Goal: Transaction & Acquisition: Purchase product/service

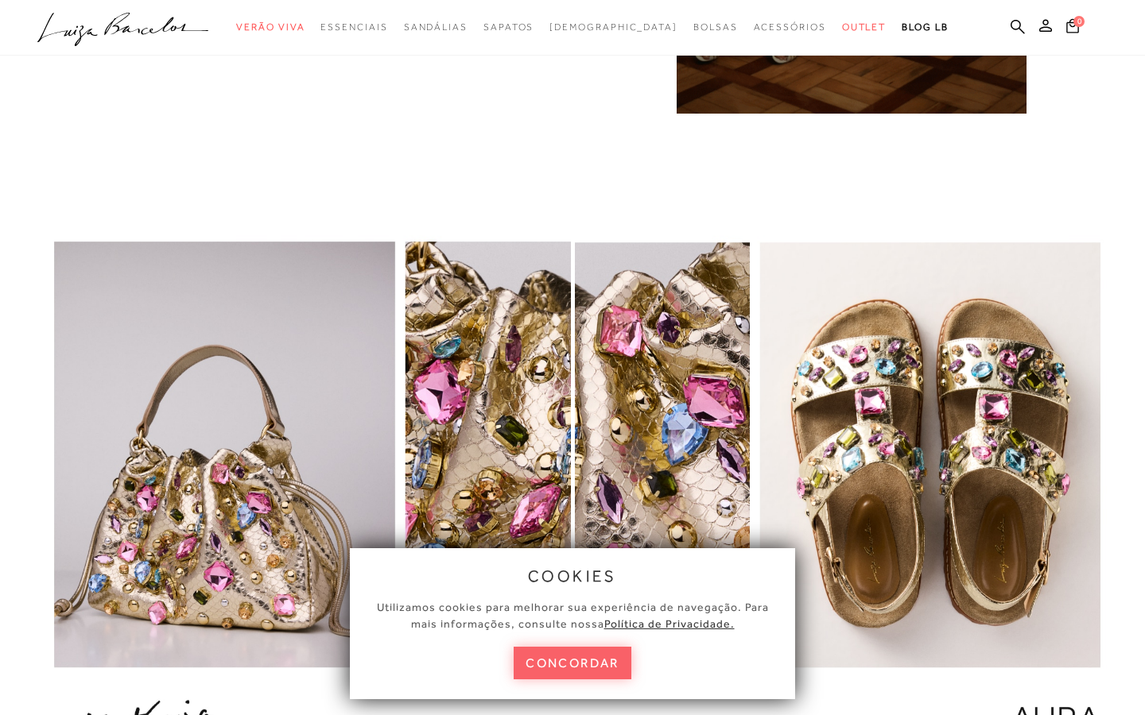
scroll to position [1587, 0]
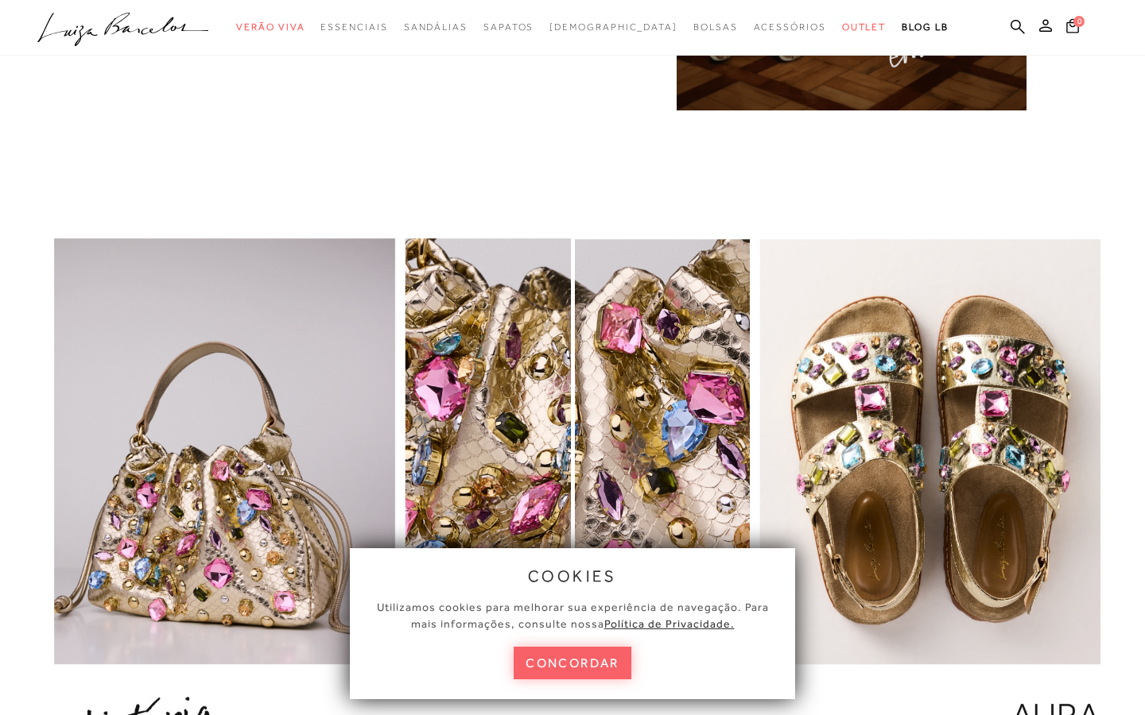
click at [170, 310] on img "1 / 1" at bounding box center [285, 503] width 571 height 618
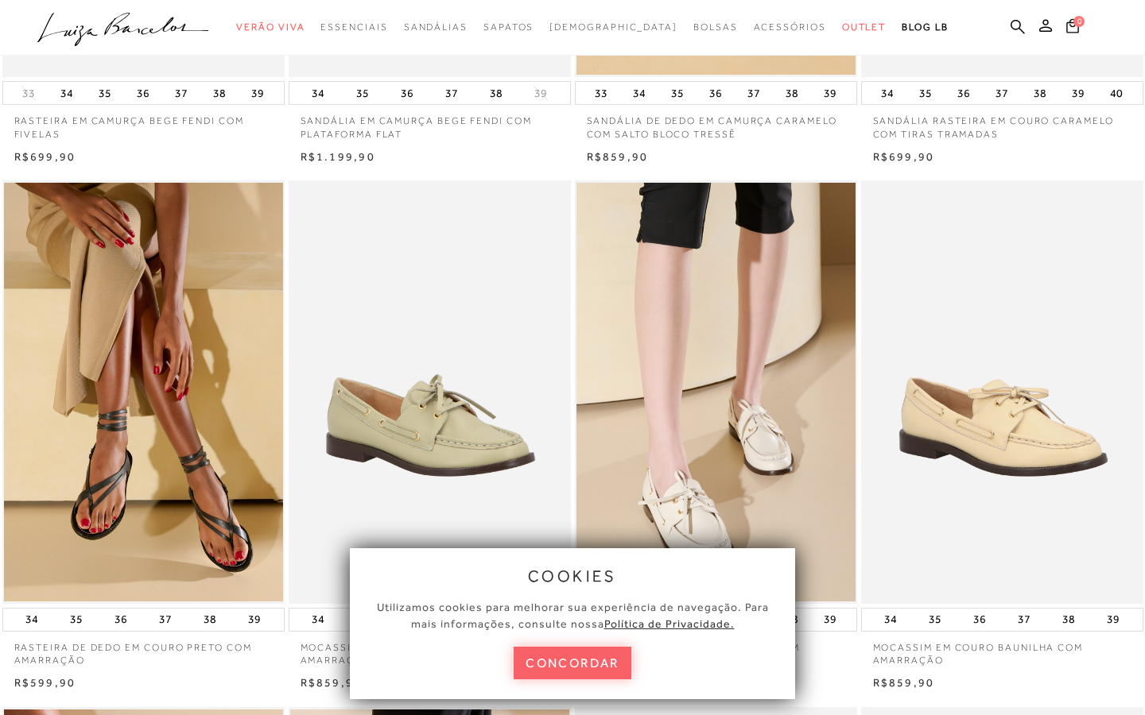
scroll to position [482, 0]
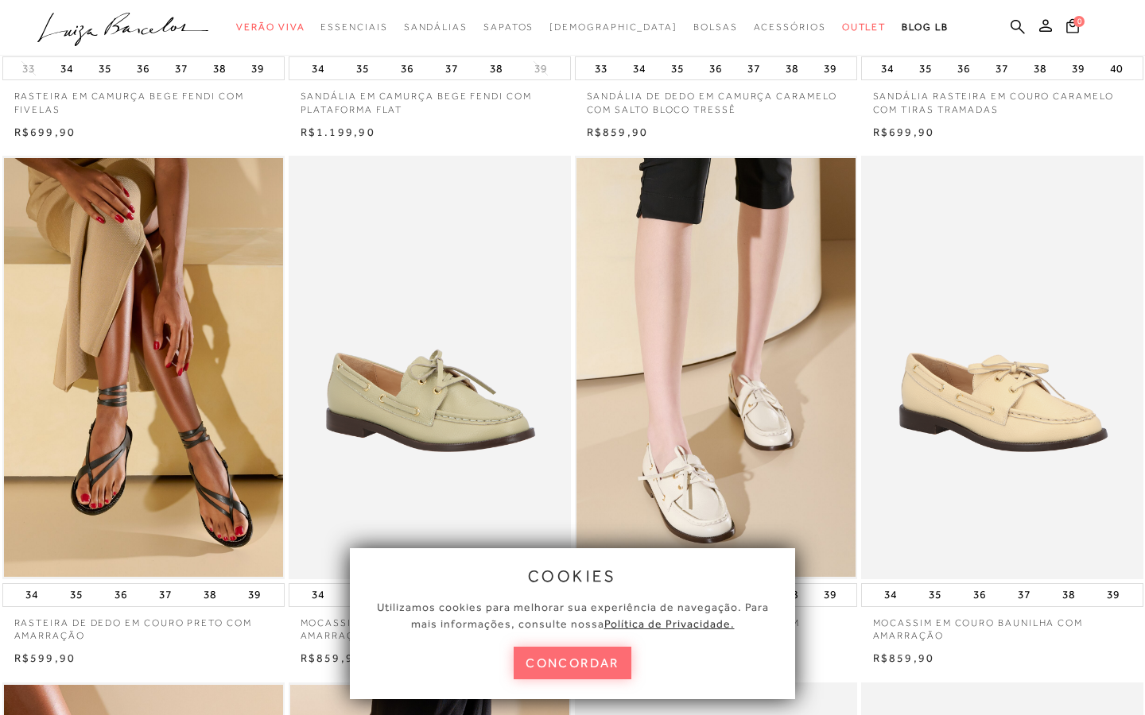
click at [583, 662] on button "concordar" at bounding box center [572, 663] width 118 height 33
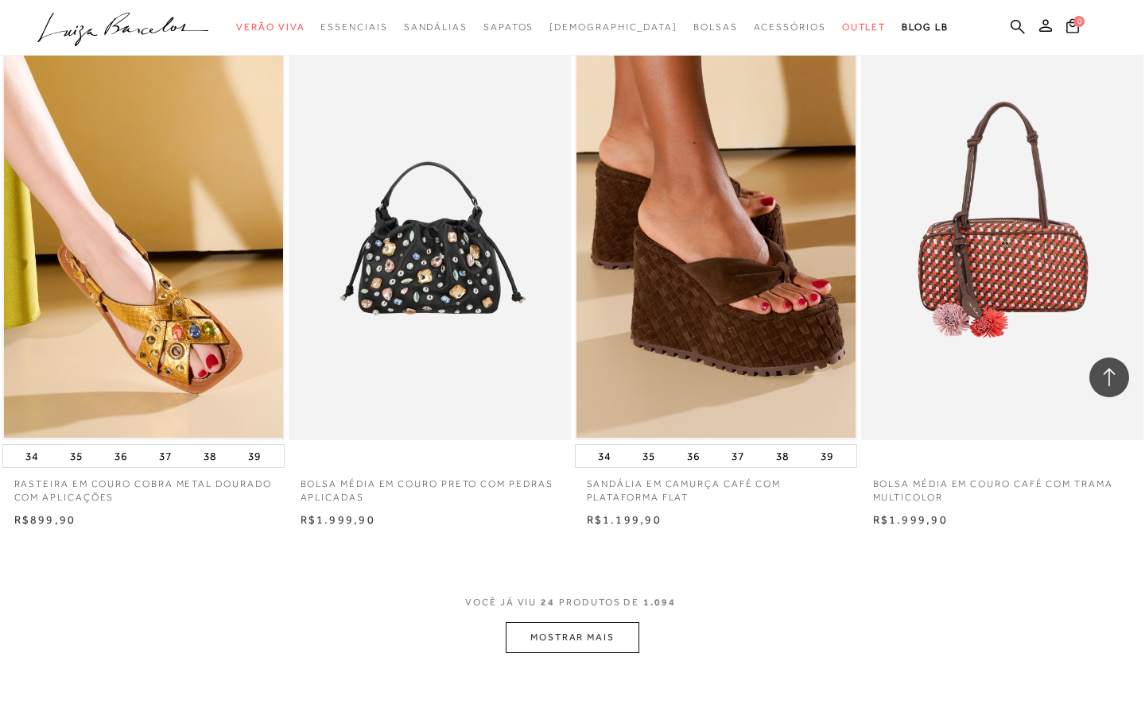
scroll to position [2793, 0]
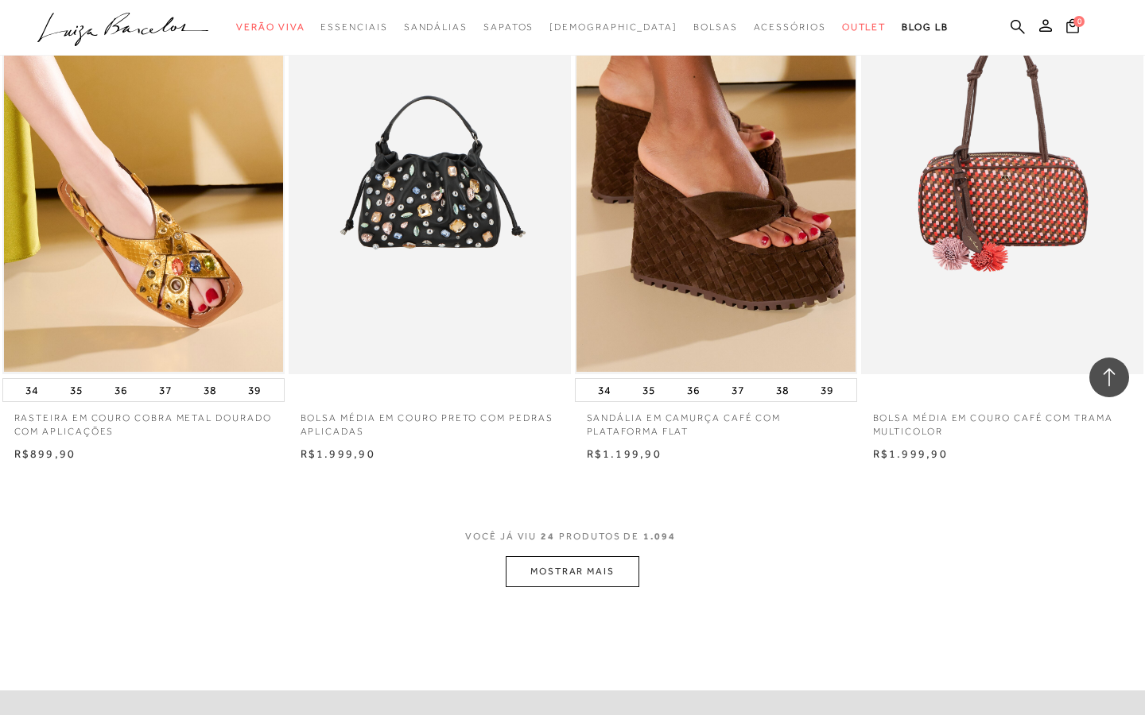
click at [604, 563] on button "MOSTRAR MAIS" at bounding box center [573, 571] width 134 height 31
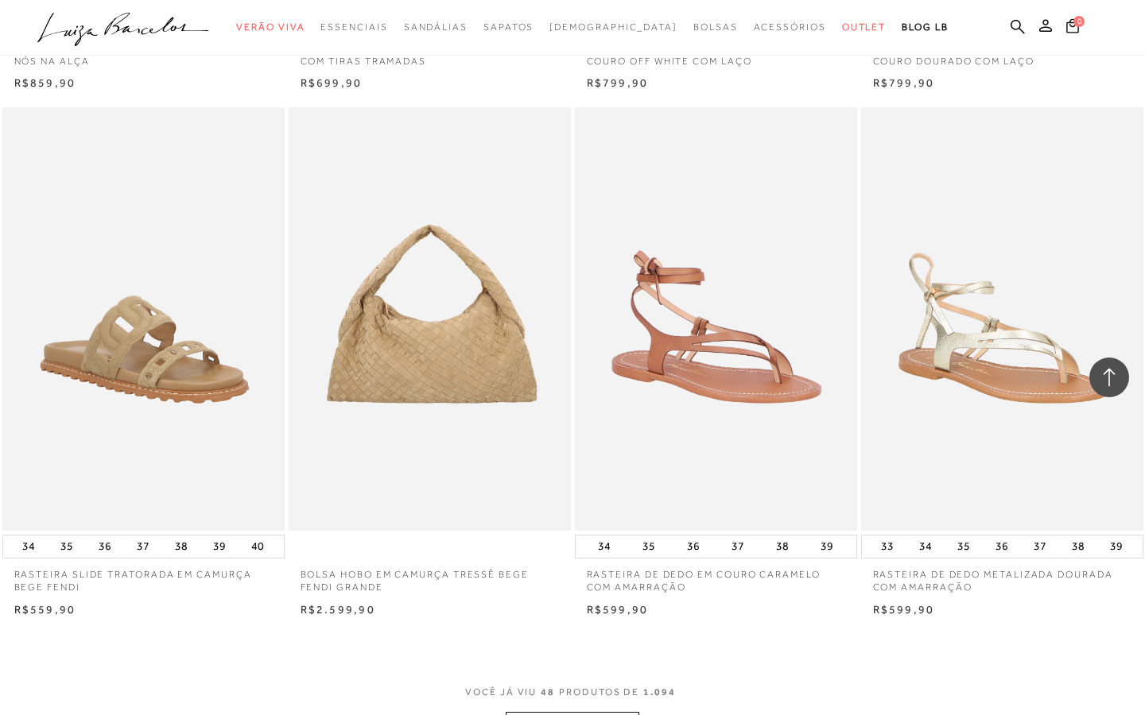
scroll to position [5798, 0]
click at [564, 715] on button "MOSTRAR MAIS" at bounding box center [573, 726] width 134 height 31
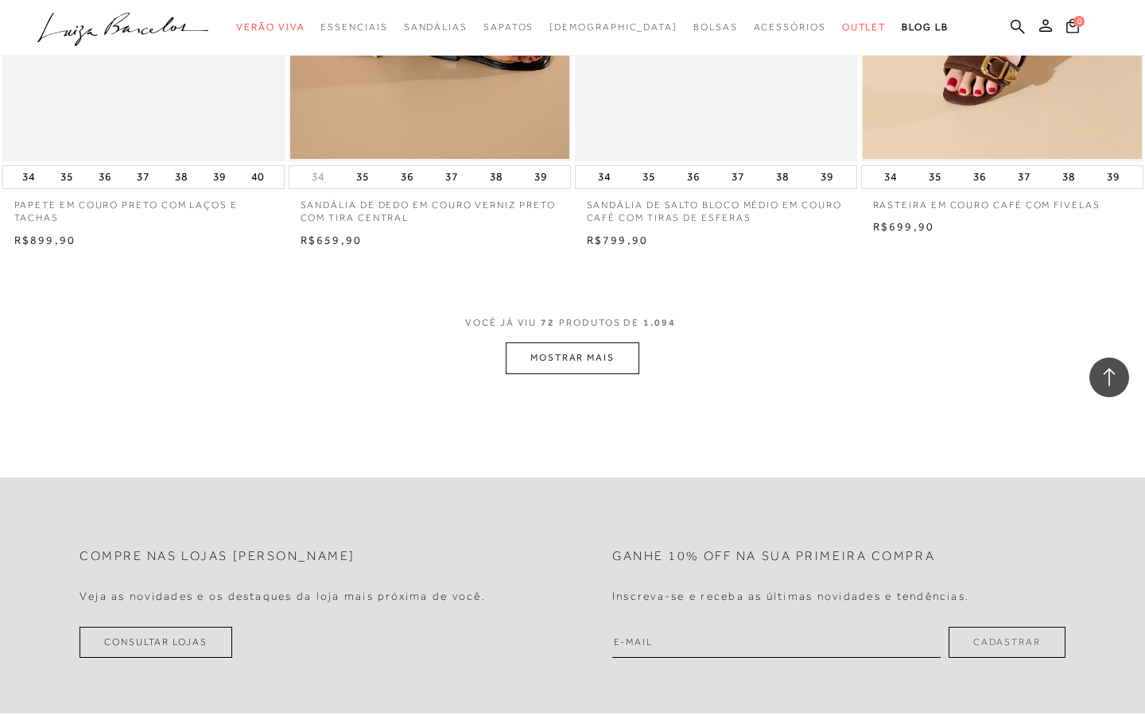
scroll to position [9376, 0]
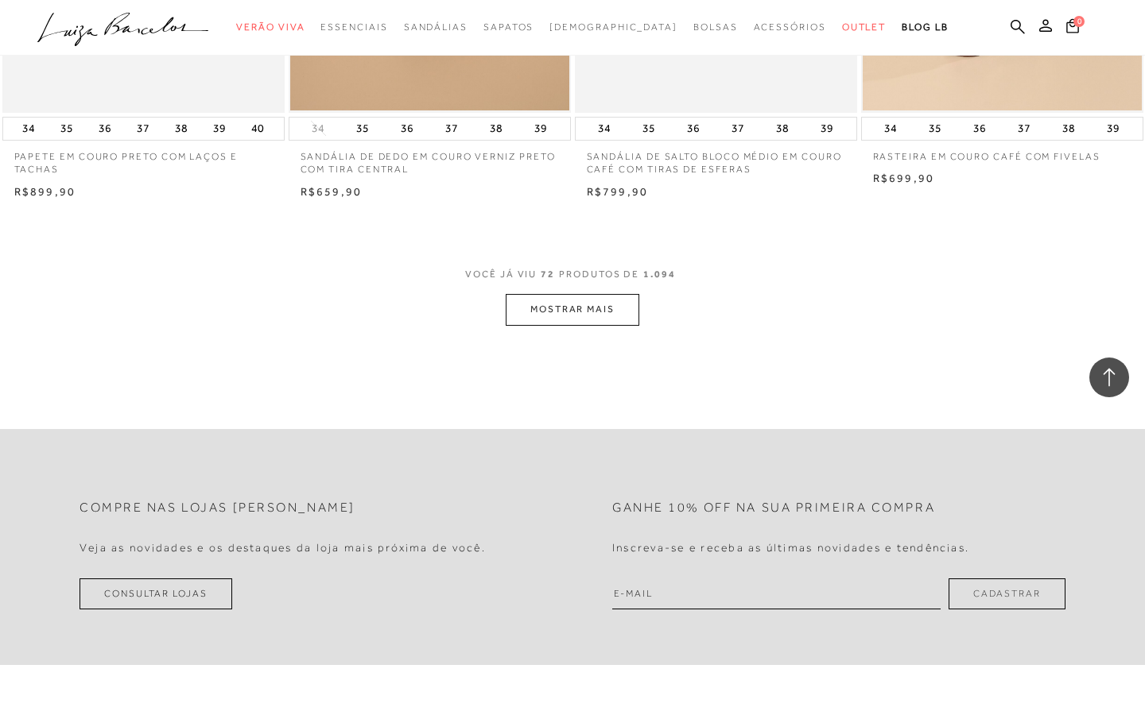
click at [585, 294] on button "MOSTRAR MAIS" at bounding box center [573, 309] width 134 height 31
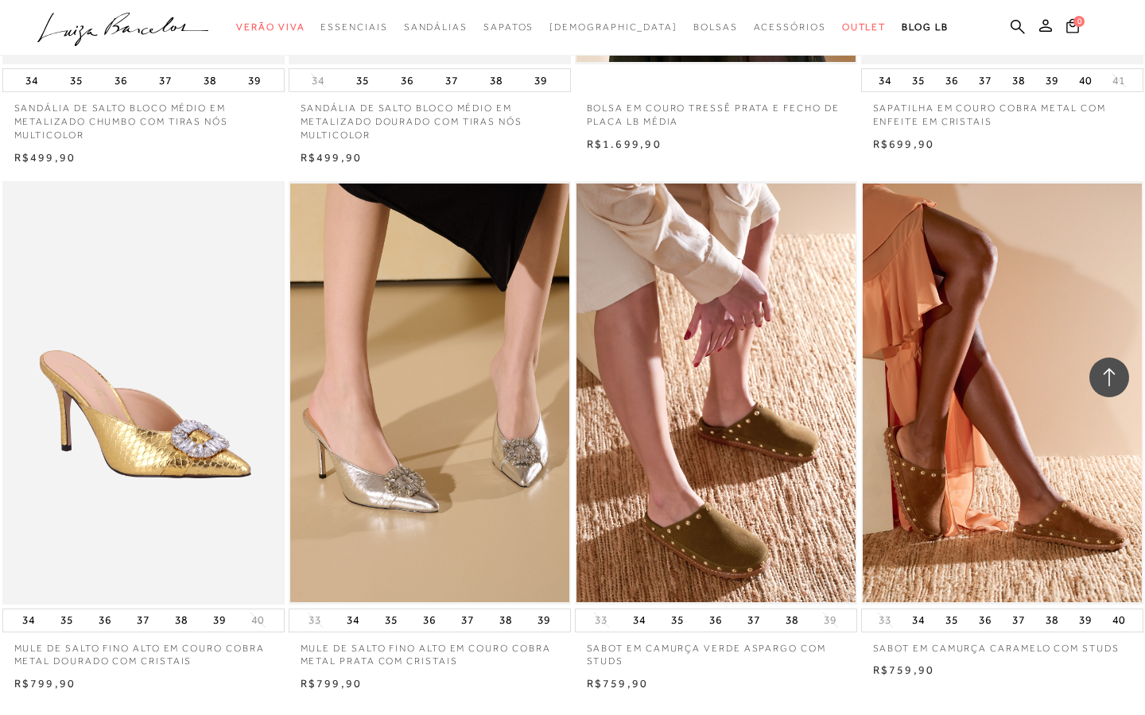
scroll to position [12112, 0]
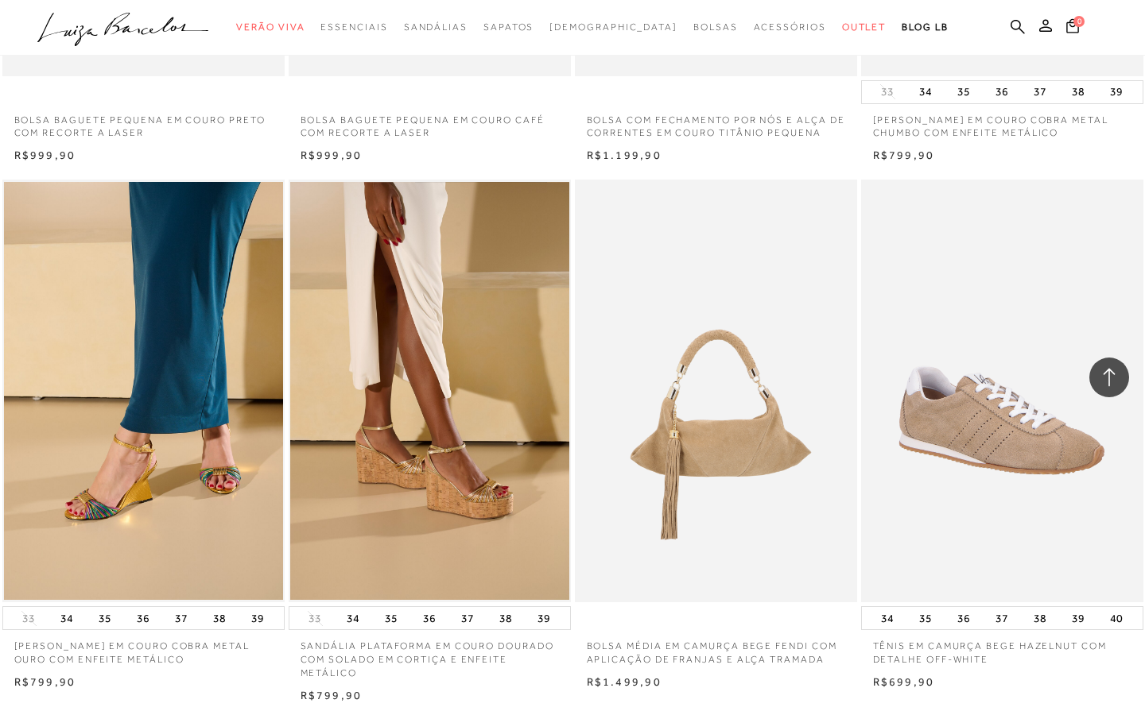
scroll to position [15319, 0]
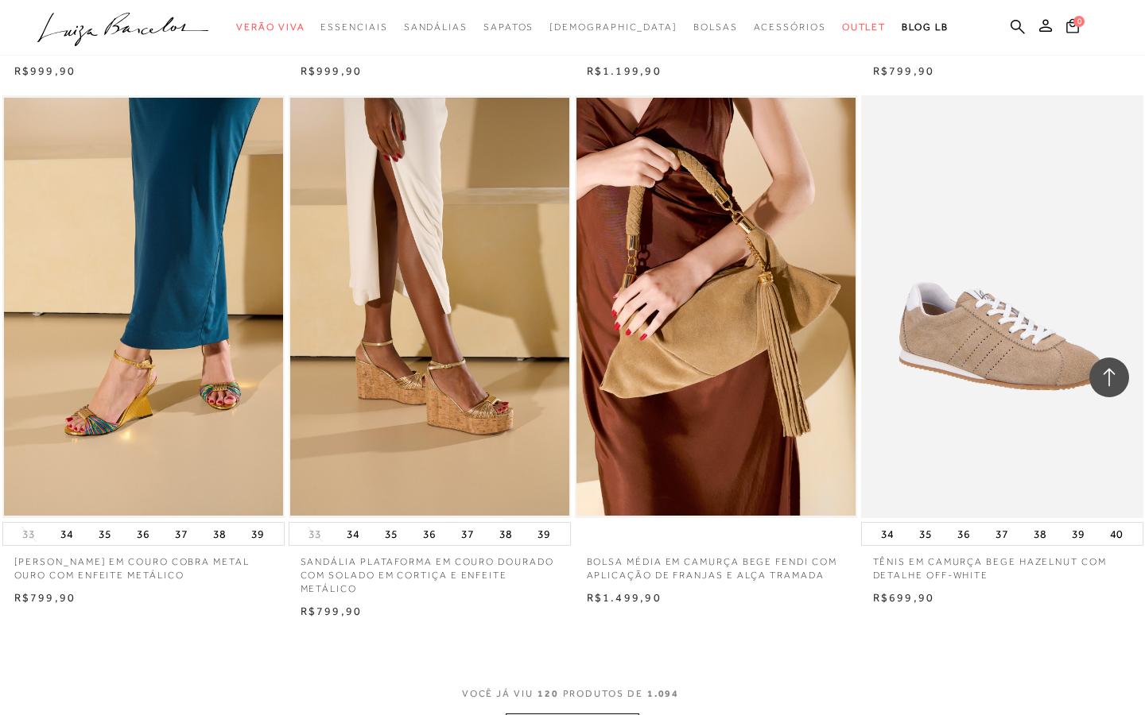
scroll to position [15332, 0]
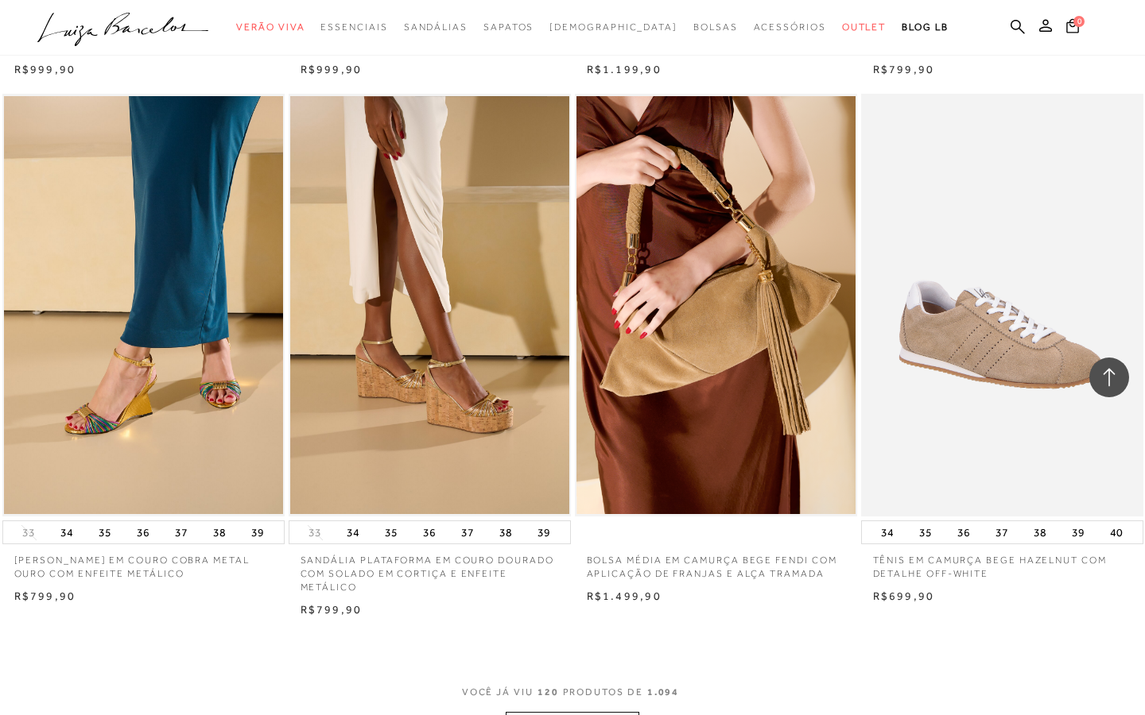
click at [595, 712] on button "MOSTRAR MAIS" at bounding box center [573, 727] width 134 height 31
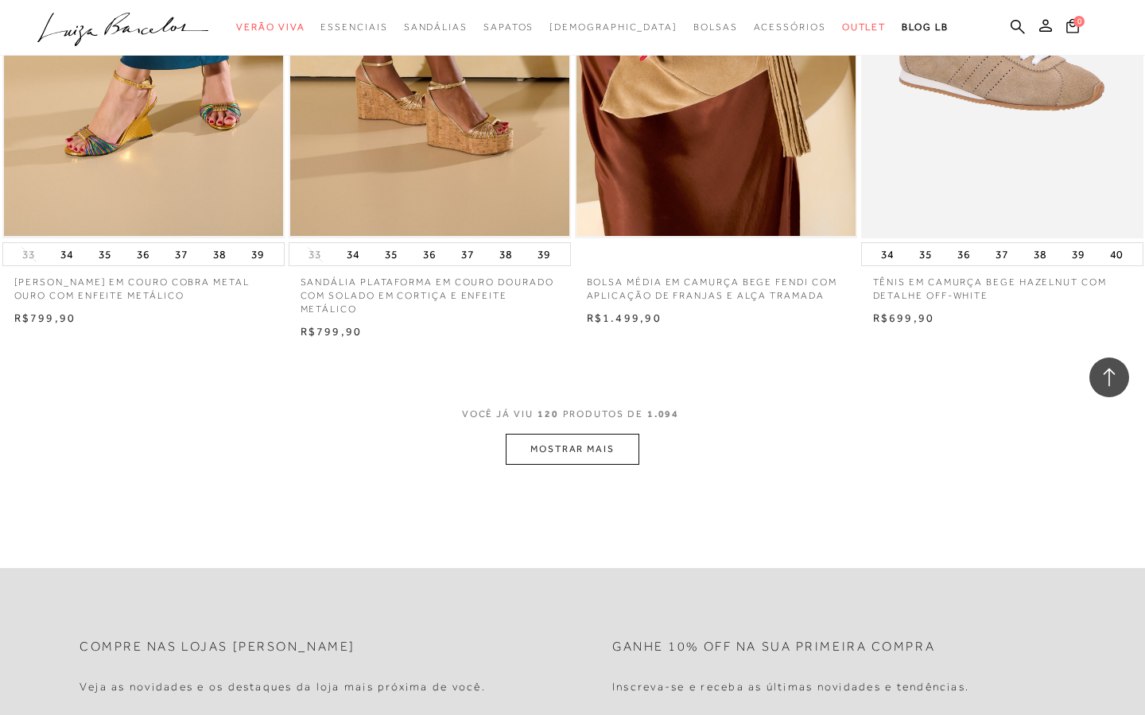
scroll to position [15686, 0]
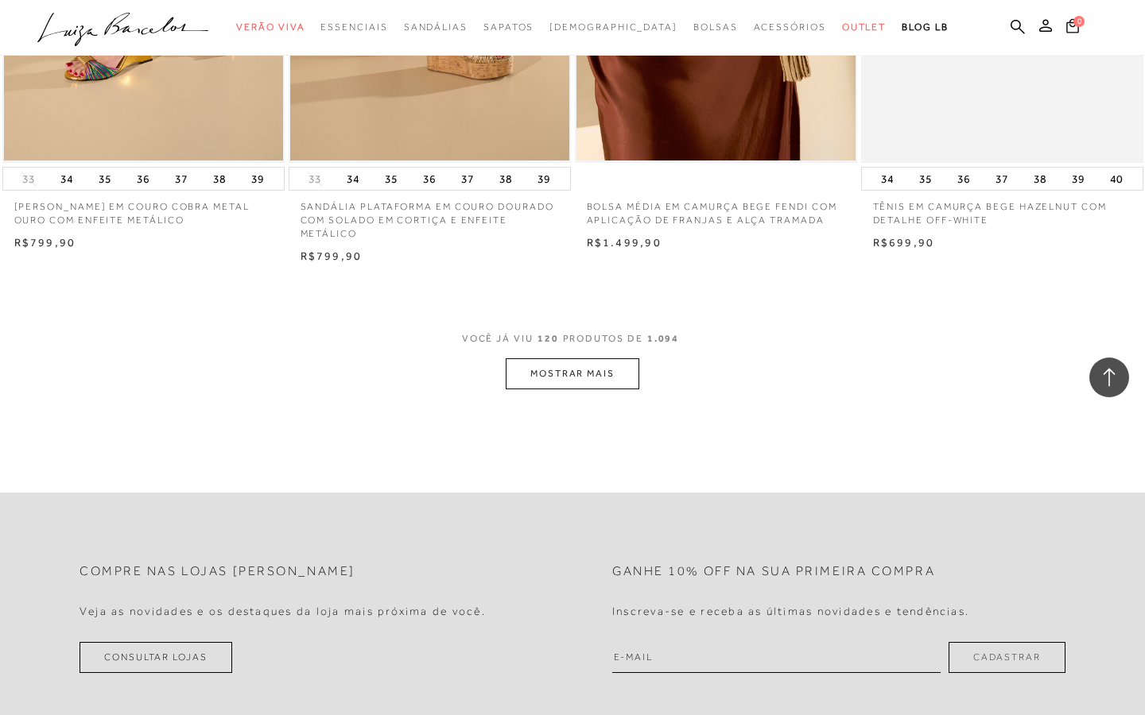
click at [566, 358] on button "MOSTRAR MAIS" at bounding box center [573, 373] width 134 height 31
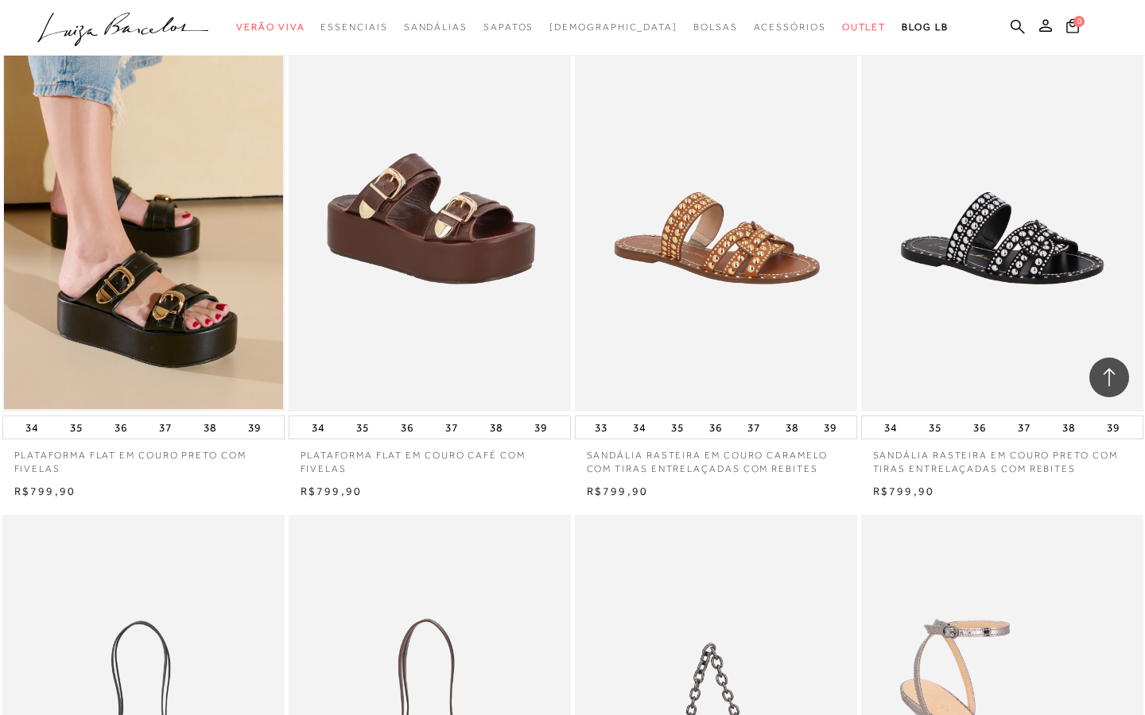
scroll to position [13604, 0]
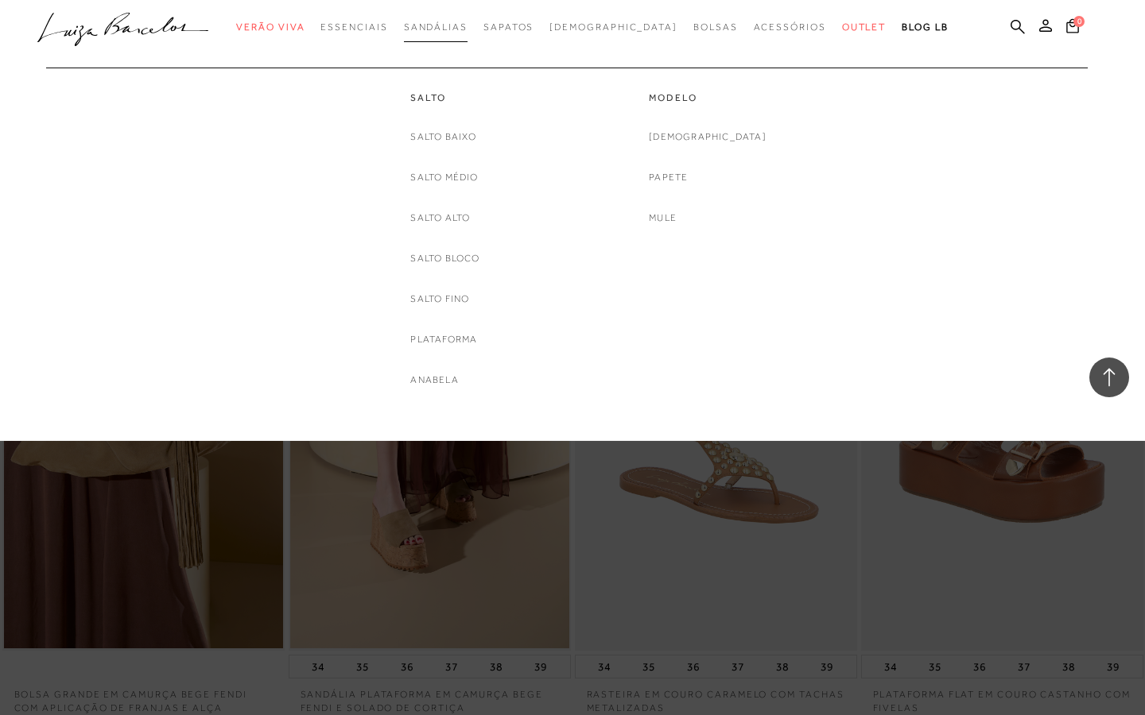
click at [459, 33] on link "Sandálias" at bounding box center [436, 27] width 64 height 29
click at [467, 23] on span "Sandálias" at bounding box center [436, 26] width 64 height 11
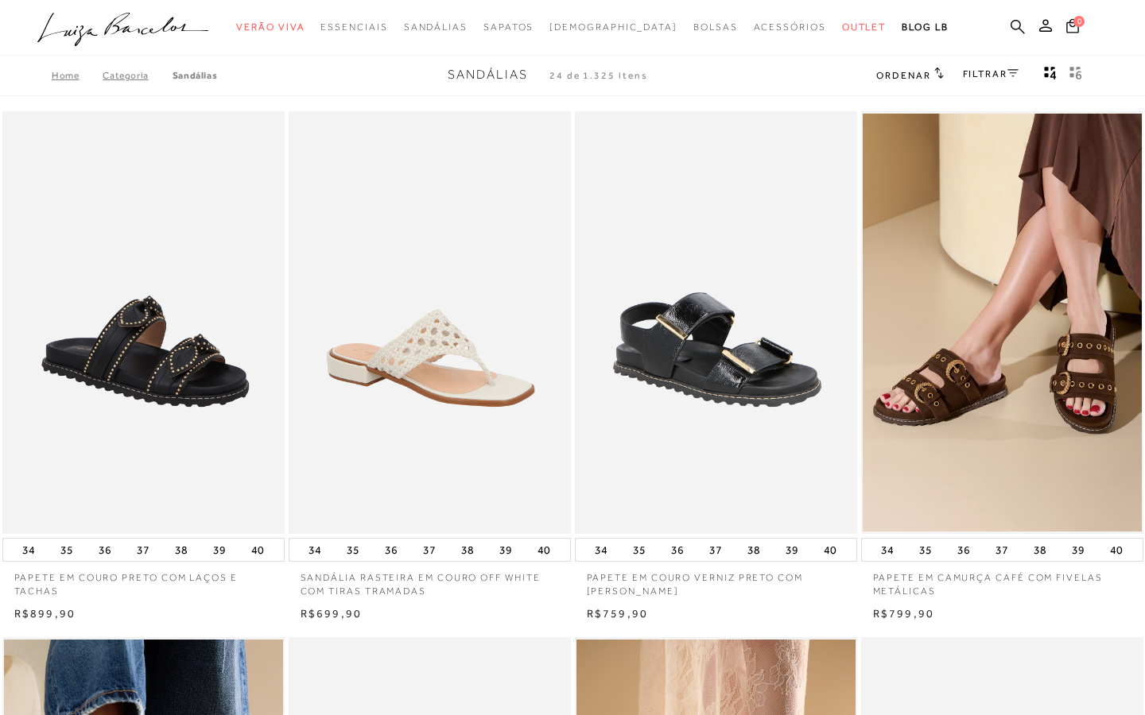
click at [1013, 27] on icon at bounding box center [1017, 26] width 14 height 14
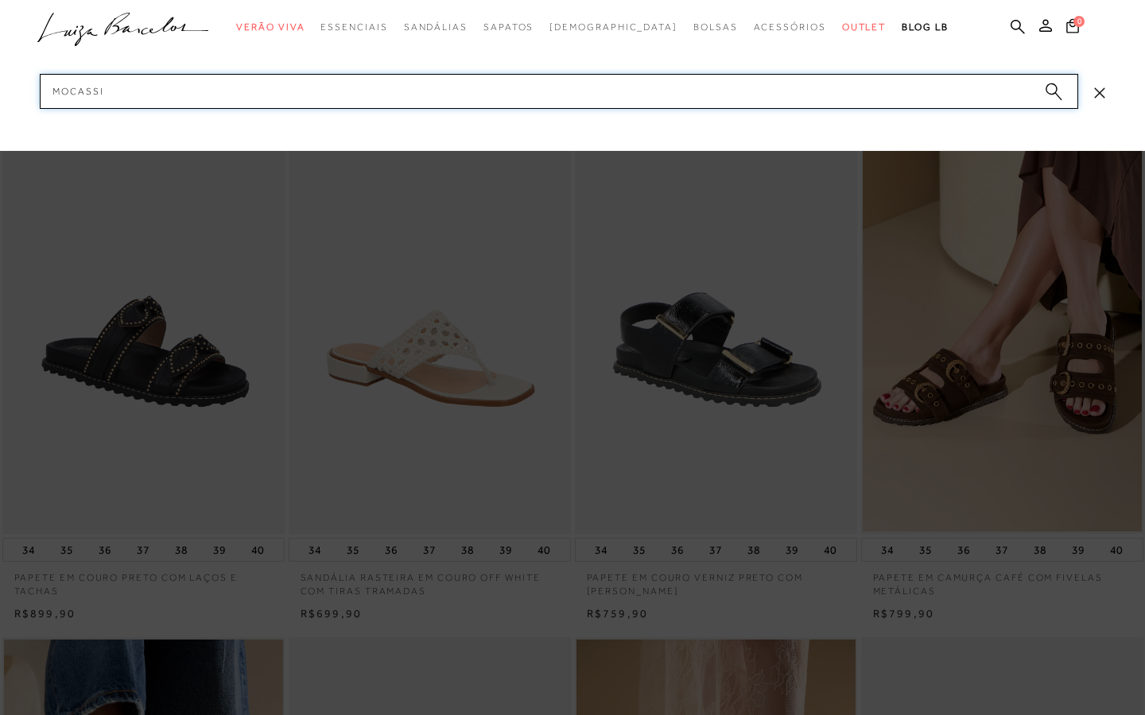
type input "mocassim"
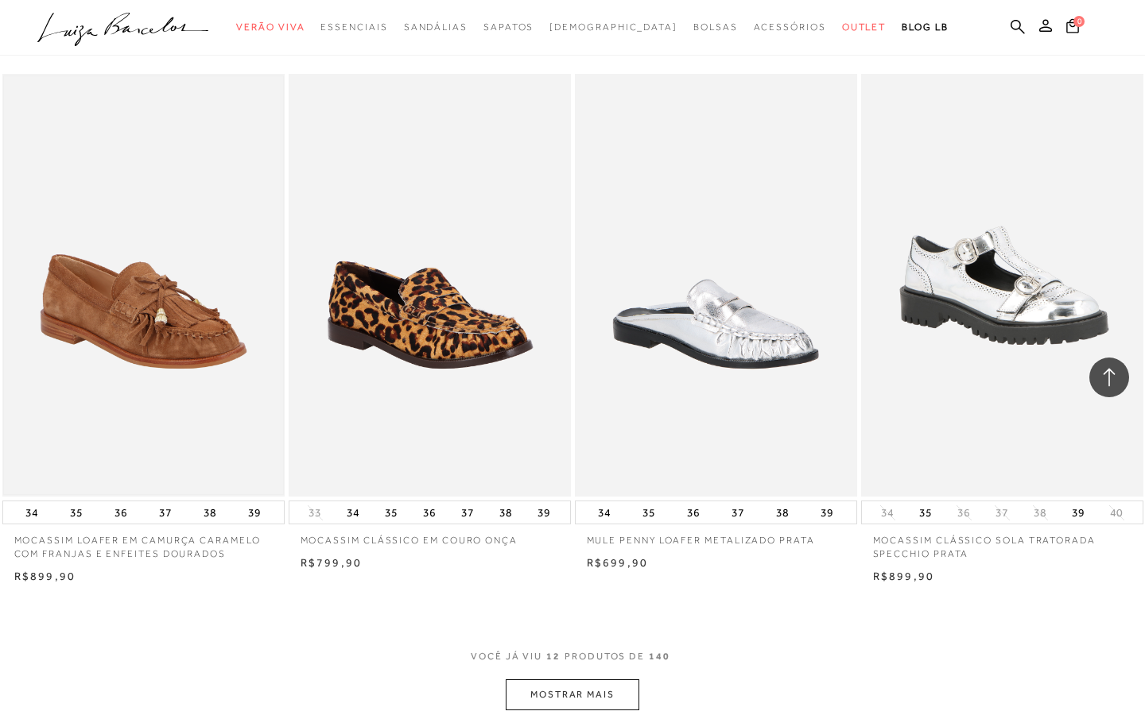
scroll to position [1386, 0]
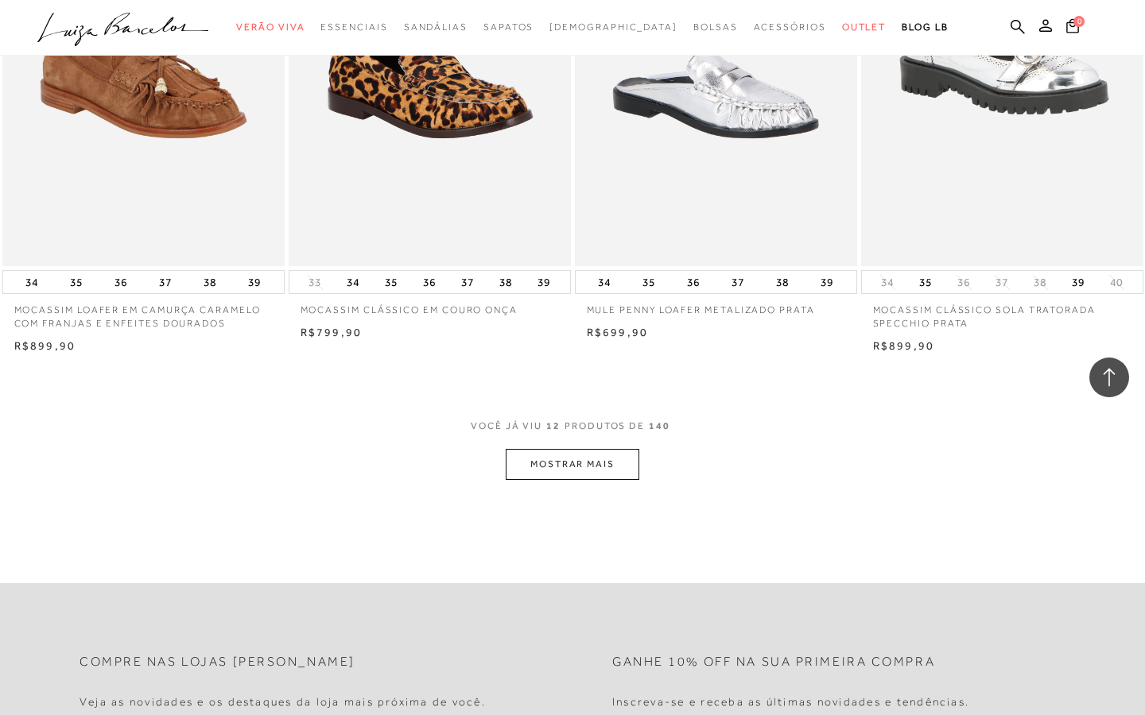
click at [542, 466] on button "MOSTRAR MAIS" at bounding box center [573, 464] width 134 height 31
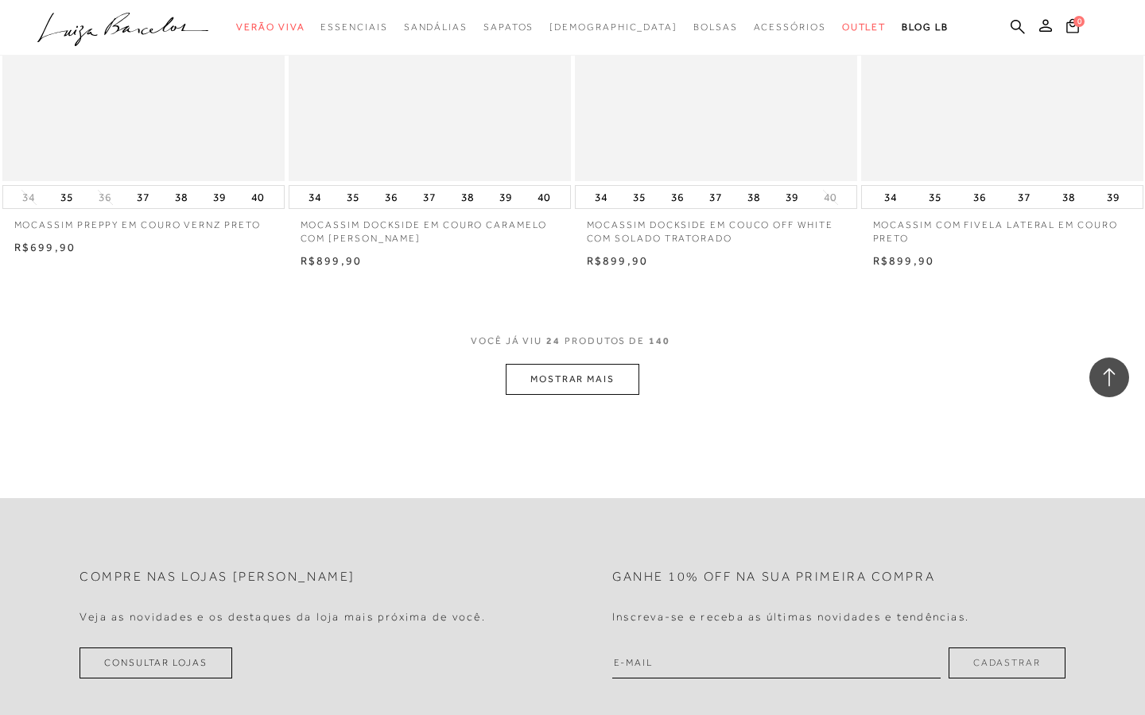
scroll to position [2865, 0]
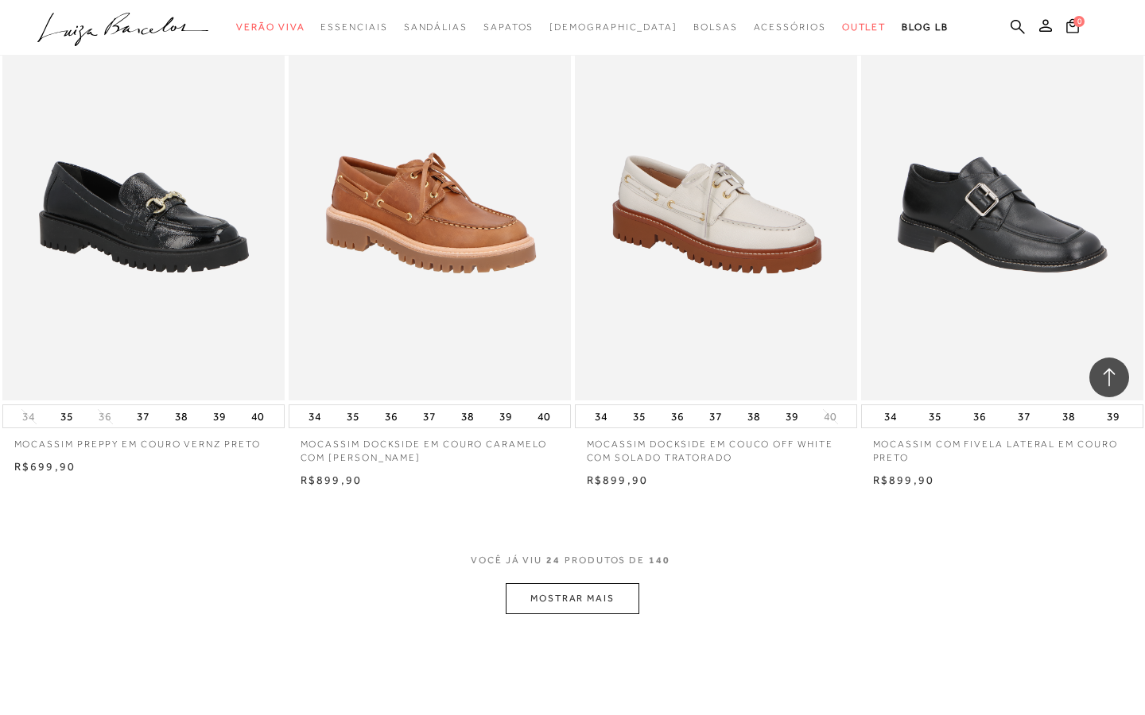
click at [559, 583] on button "MOSTRAR MAIS" at bounding box center [573, 598] width 134 height 31
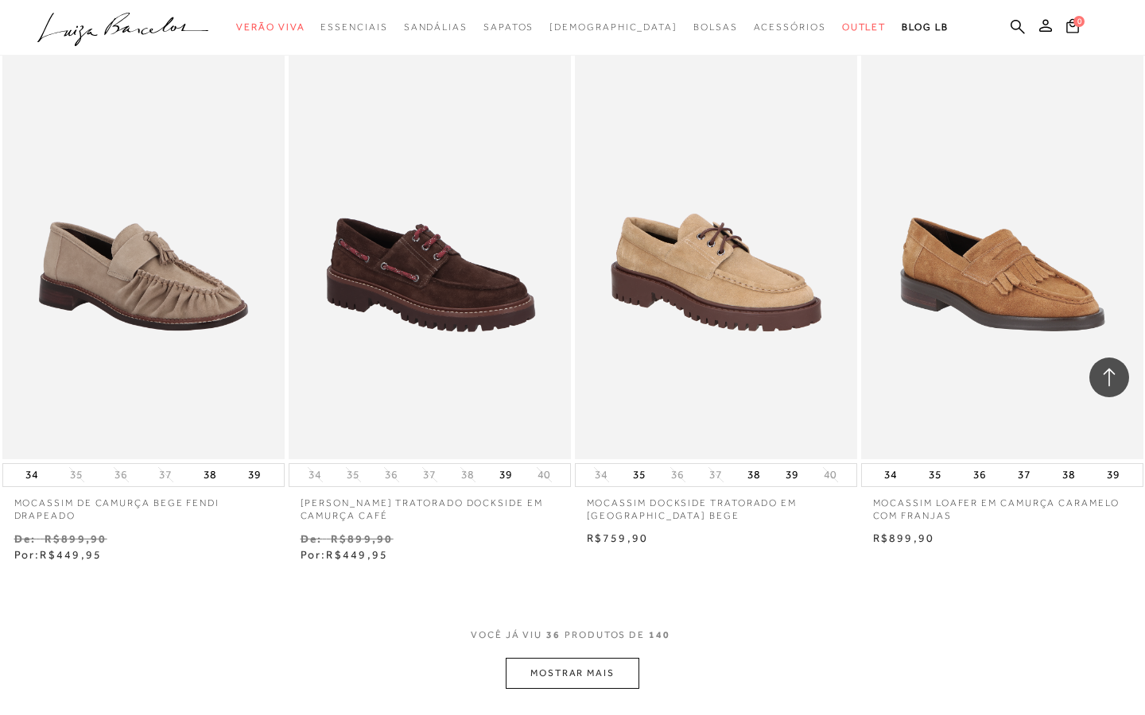
scroll to position [4491, 0]
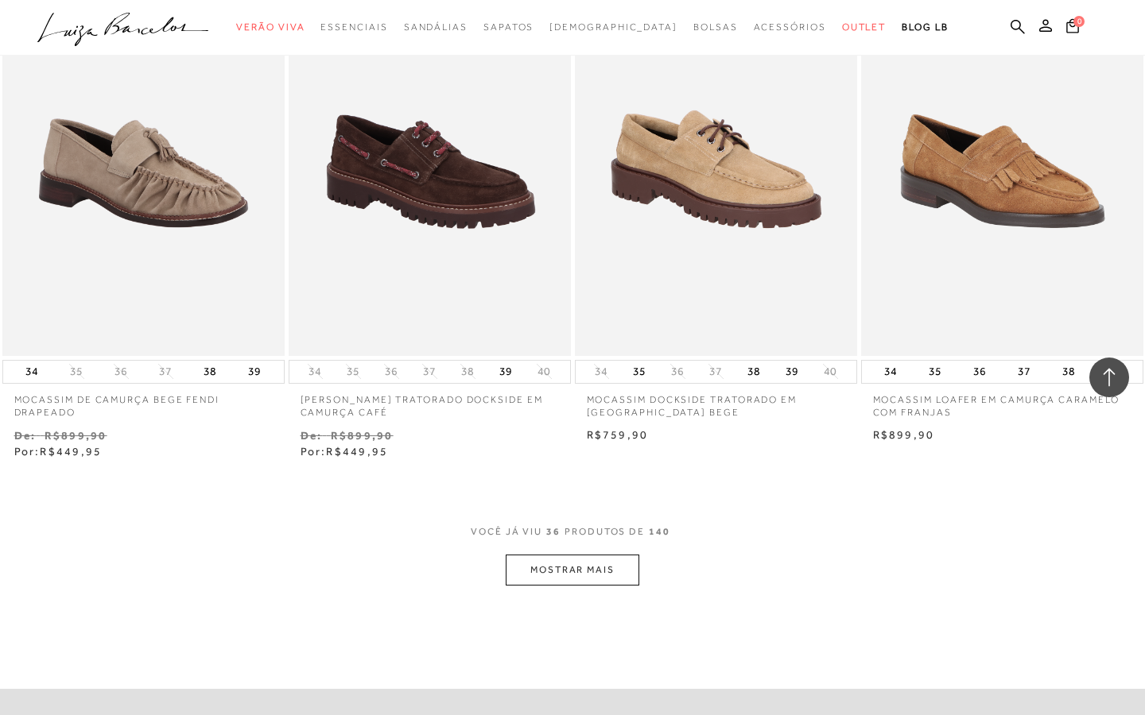
click at [595, 557] on button "MOSTRAR MAIS" at bounding box center [573, 570] width 134 height 31
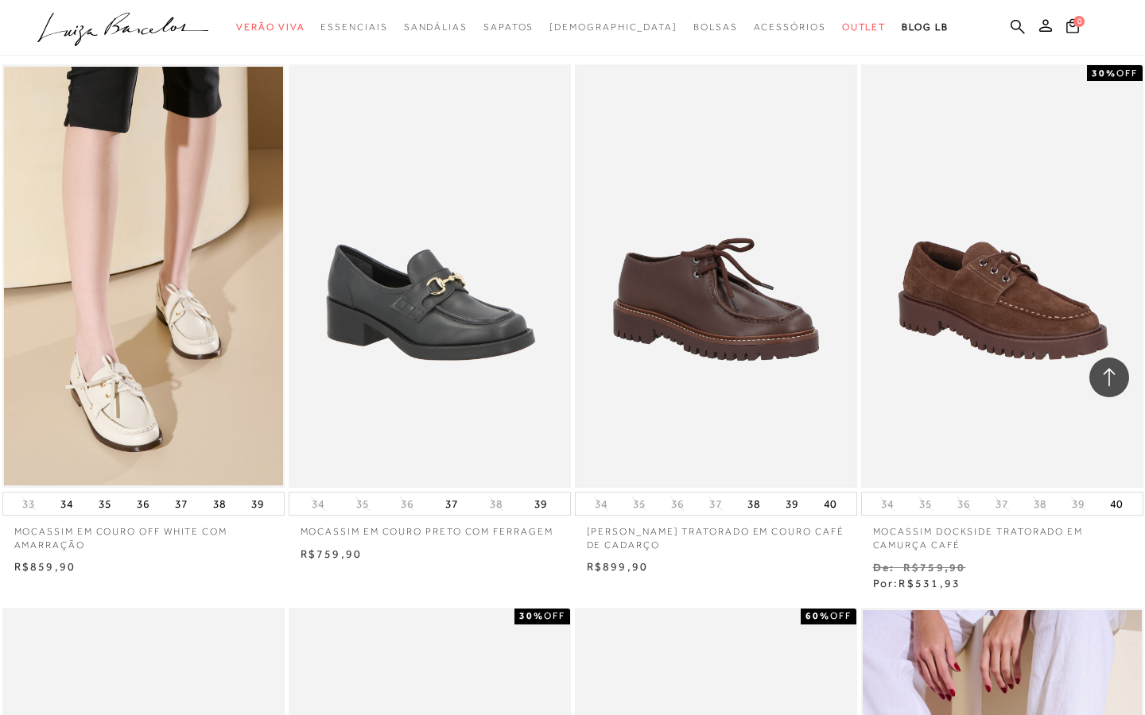
scroll to position [5476, 0]
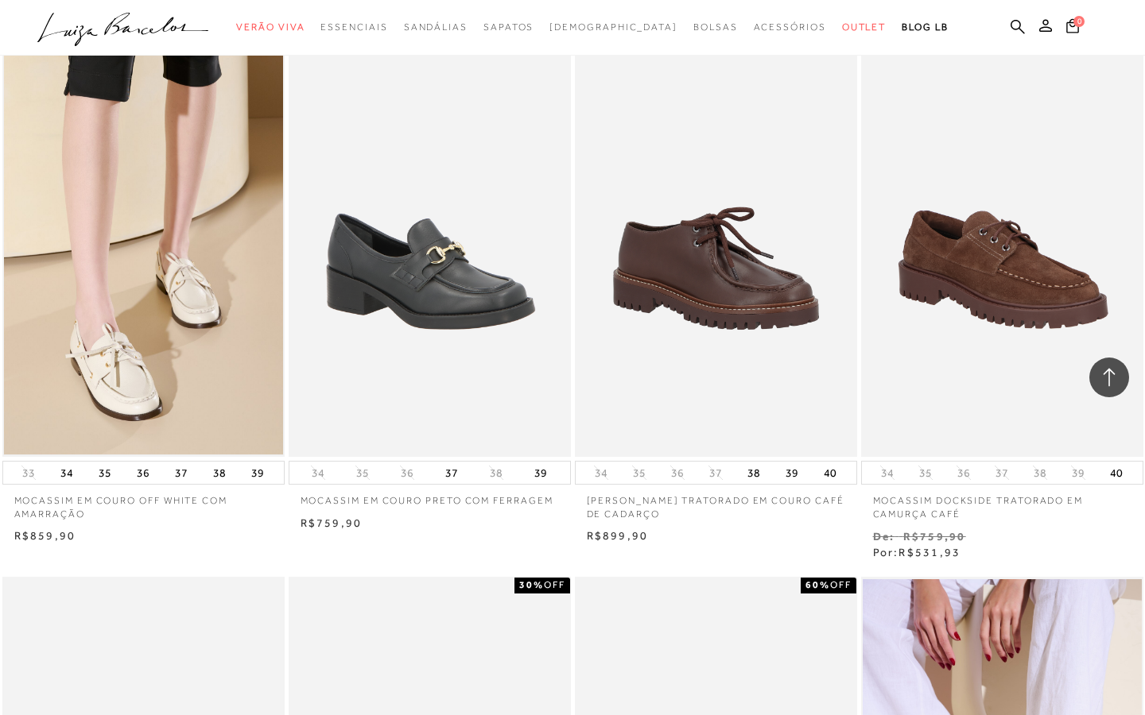
click at [181, 296] on img at bounding box center [143, 245] width 279 height 419
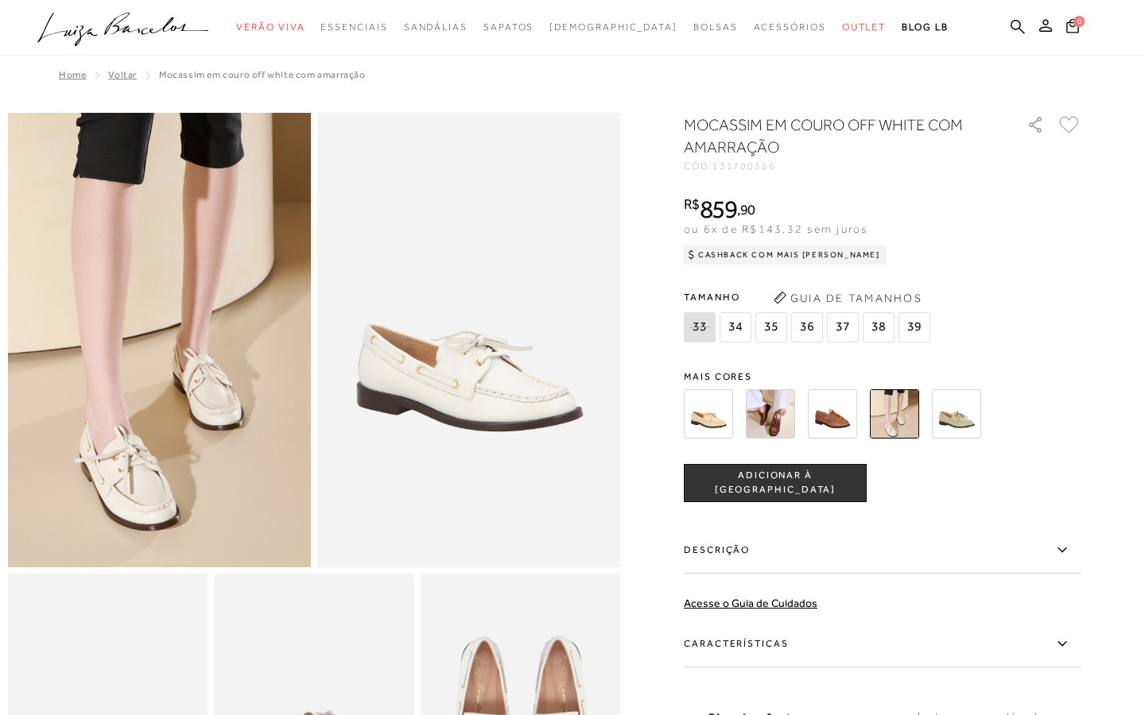
click at [971, 358] on div "MOCASSIM EM COURO OFF WHITE COM AMARRAÇÃO CÓD: 131700366 × É necessário selecio…" at bounding box center [882, 467] width 397 height 707
click at [951, 418] on img at bounding box center [956, 413] width 49 height 49
